Goal: Task Accomplishment & Management: Use online tool/utility

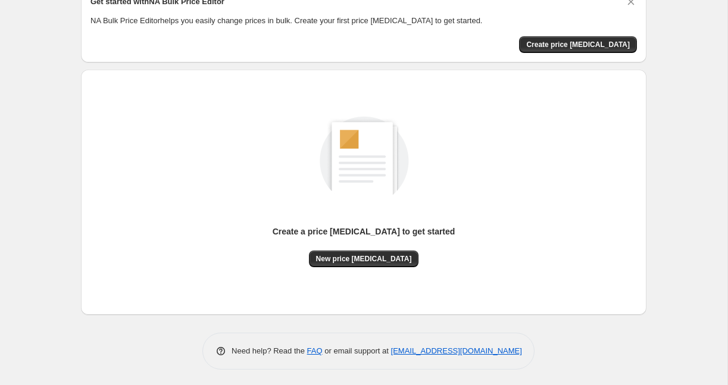
scroll to position [27, 0]
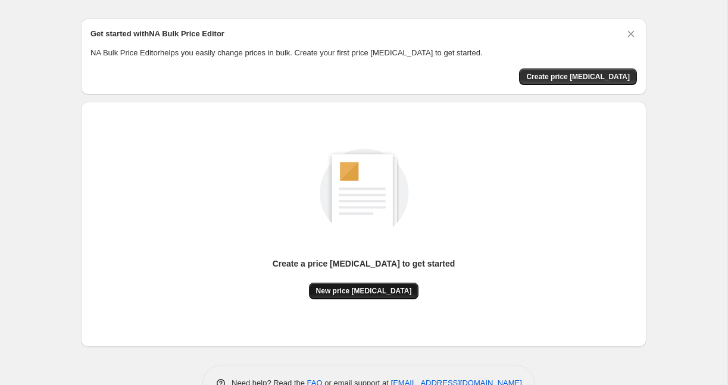
click at [362, 292] on span "New price [MEDICAL_DATA]" at bounding box center [364, 291] width 96 height 10
